Goal: Obtain resource: Download file/media

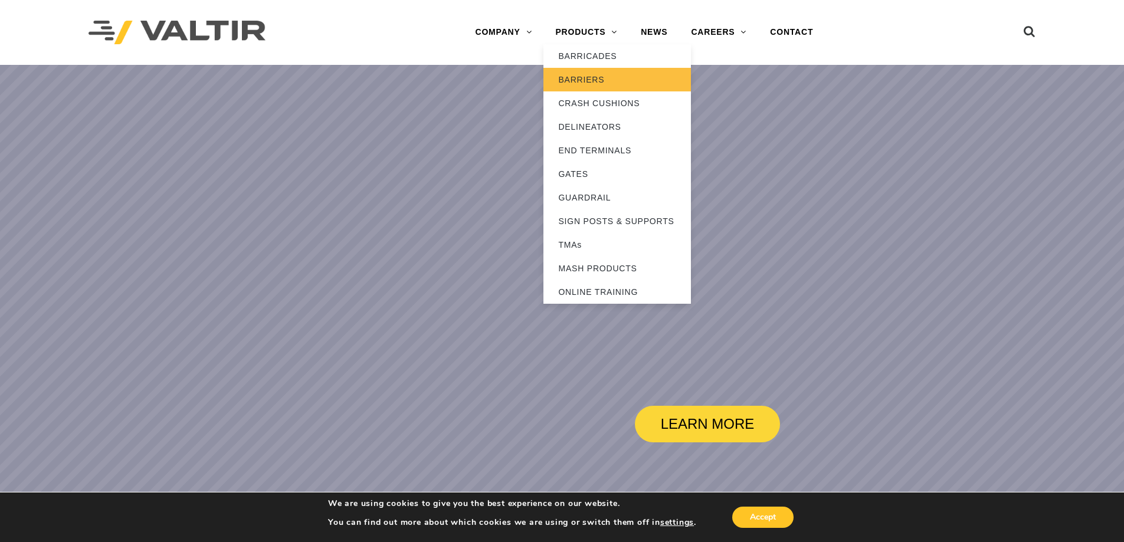
click at [600, 78] on link "BARRIERS" at bounding box center [618, 80] width 148 height 24
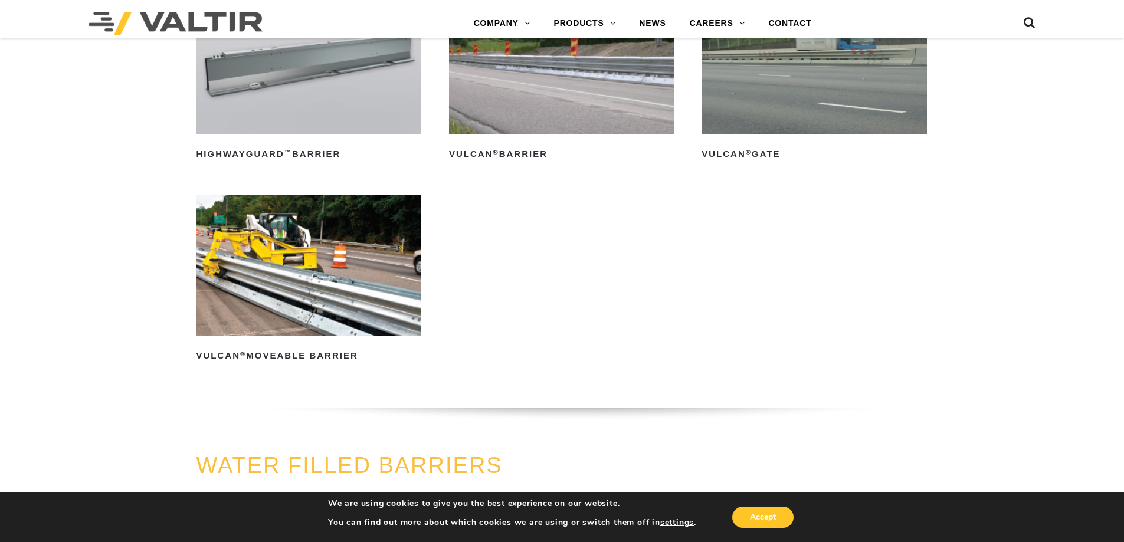
scroll to position [1417, 0]
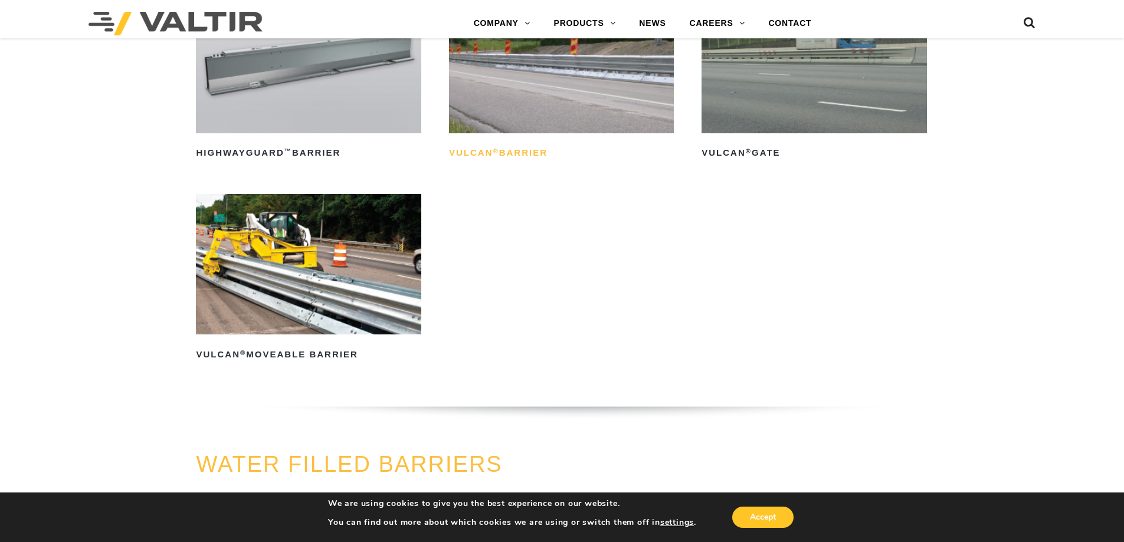
click at [523, 157] on h2 "Vulcan ® Barrier" at bounding box center [561, 153] width 225 height 19
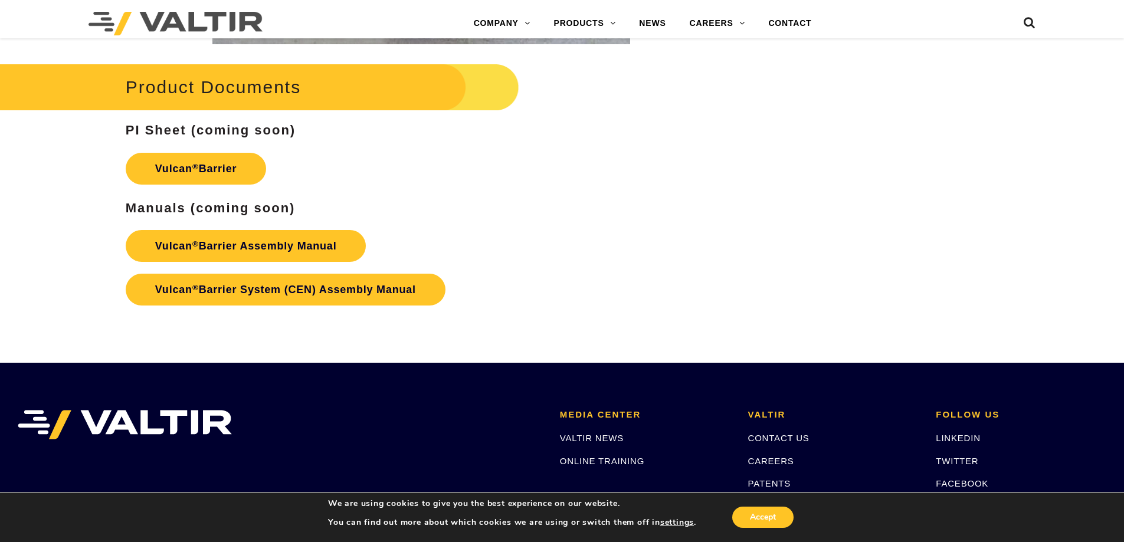
scroll to position [1889, 0]
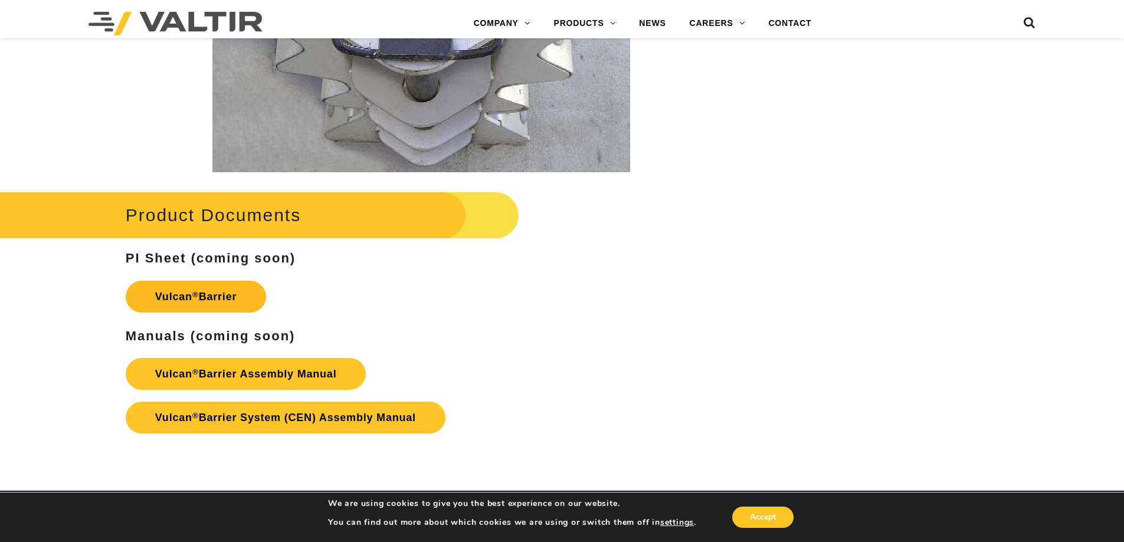
click at [239, 296] on link "Vulcan ® Barrier" at bounding box center [196, 297] width 141 height 32
